Goal: Task Accomplishment & Management: Use online tool/utility

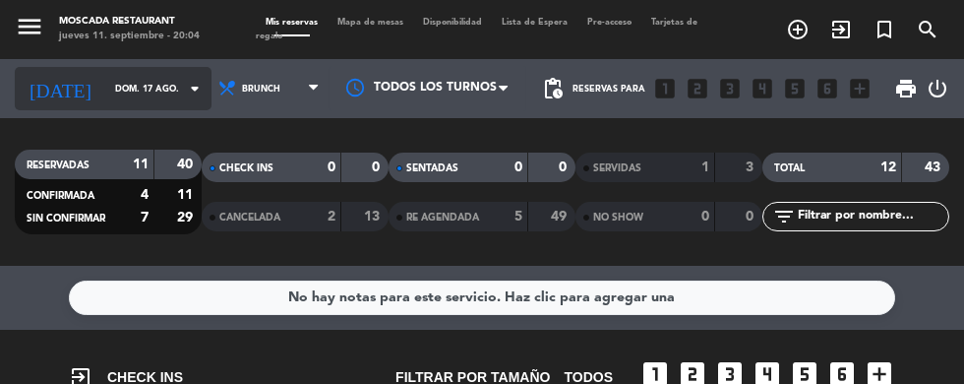
click at [105, 88] on input "dom. 17 ago." at bounding box center [167, 89] width 124 height 31
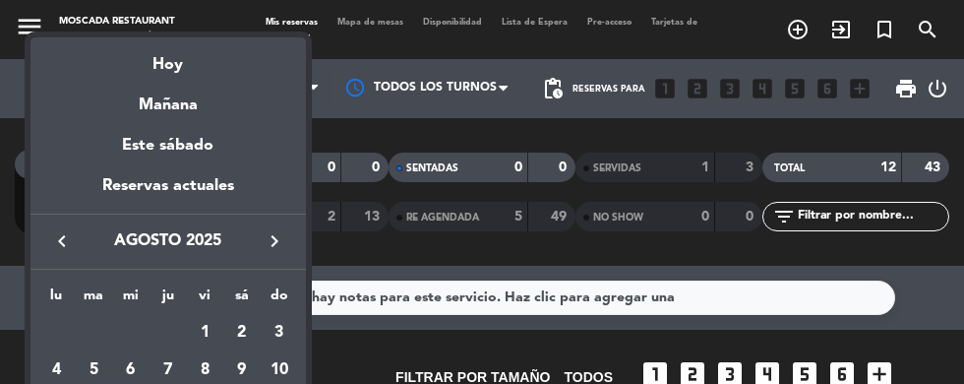
click at [266, 237] on icon "keyboard_arrow_right" at bounding box center [275, 241] width 24 height 24
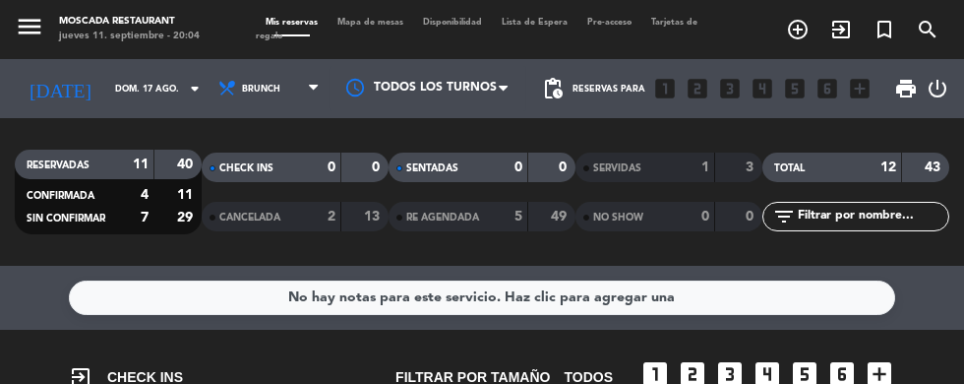
type input "[DEMOGRAPHIC_DATA][DATE]"
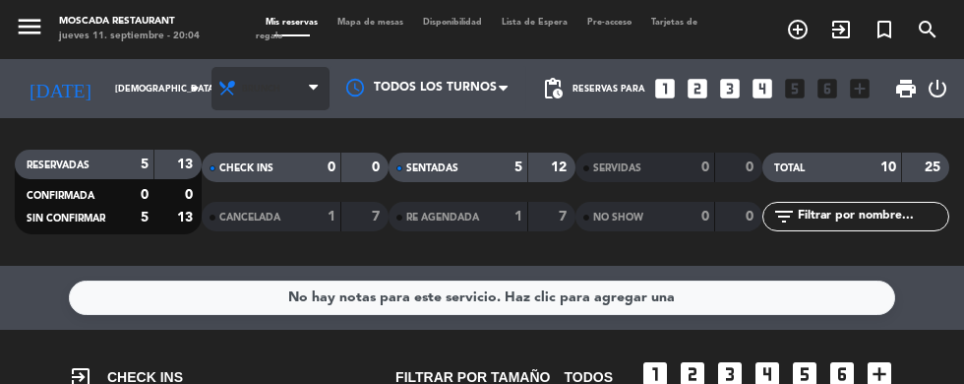
click at [270, 89] on span "Brunch" at bounding box center [271, 88] width 118 height 43
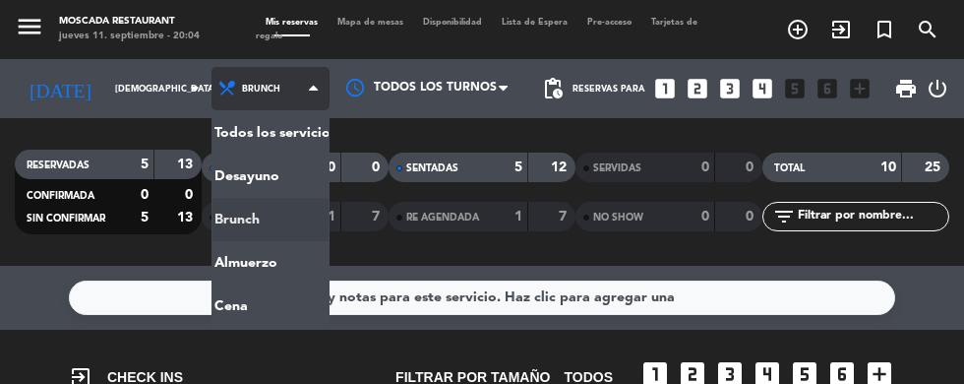
click at [266, 301] on ng-component "menu Moscada Restaurant [DATE] 11. septiembre - 20:04 Mis reservas Mapa de mesa…" at bounding box center [482, 192] width 964 height 384
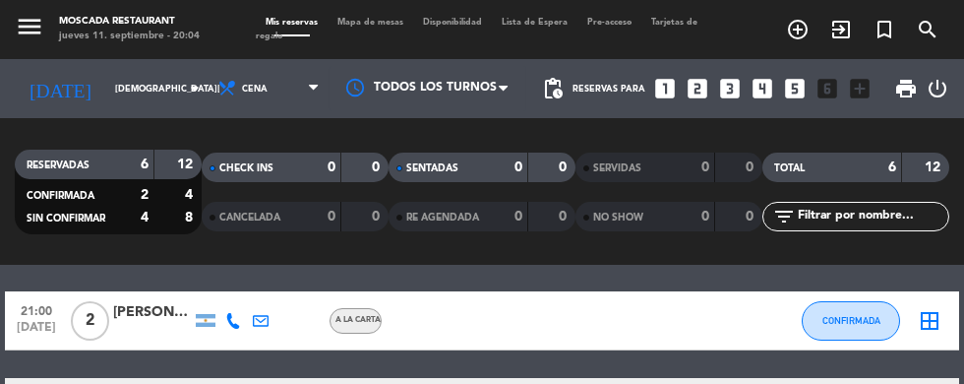
scroll to position [65, 0]
